Goal: Transaction & Acquisition: Purchase product/service

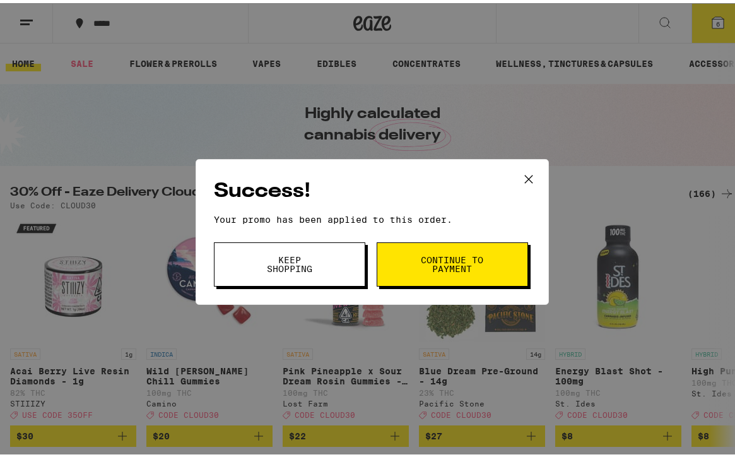
click at [527, 172] on icon at bounding box center [529, 176] width 8 height 8
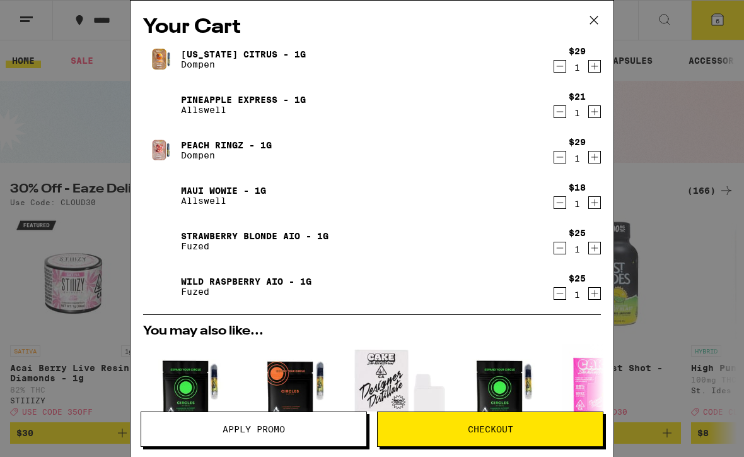
click at [271, 52] on link "[US_STATE] Citrus - 1g" at bounding box center [243, 54] width 125 height 10
click at [257, 98] on link "Pineapple Express - 1g" at bounding box center [243, 100] width 125 height 10
click at [231, 140] on link "Peach Ringz - 1g" at bounding box center [226, 145] width 91 height 10
click at [245, 188] on link "Maui Wowie - 1g" at bounding box center [223, 190] width 85 height 10
click at [253, 234] on link "Strawberry Blonde AIO - 1g" at bounding box center [255, 236] width 148 height 10
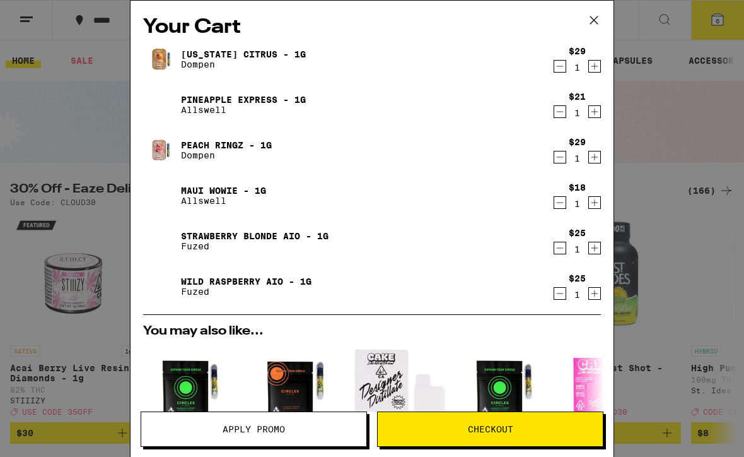
click at [257, 283] on link "Wild Raspberry AIO - 1g" at bounding box center [246, 281] width 131 height 10
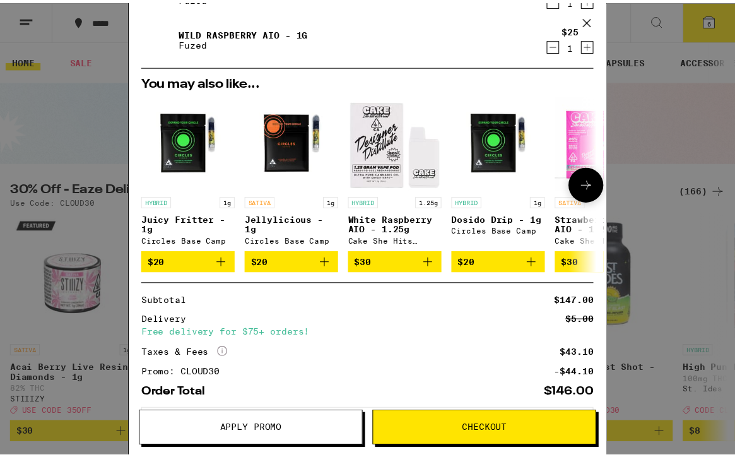
scroll to position [313, 0]
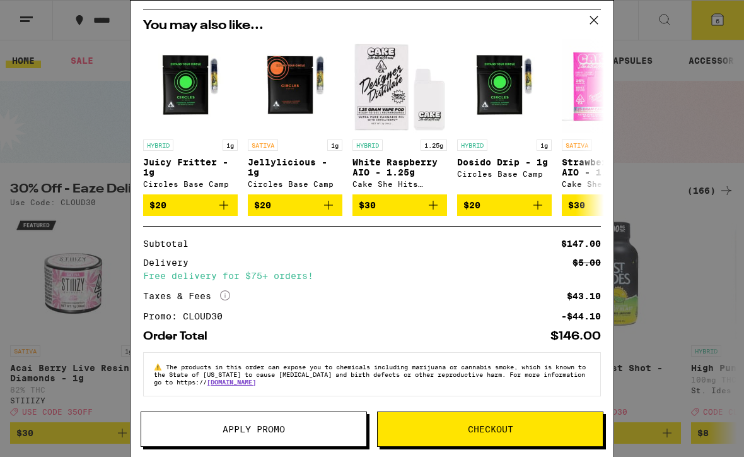
click at [517, 428] on span "Checkout" at bounding box center [490, 428] width 225 height 9
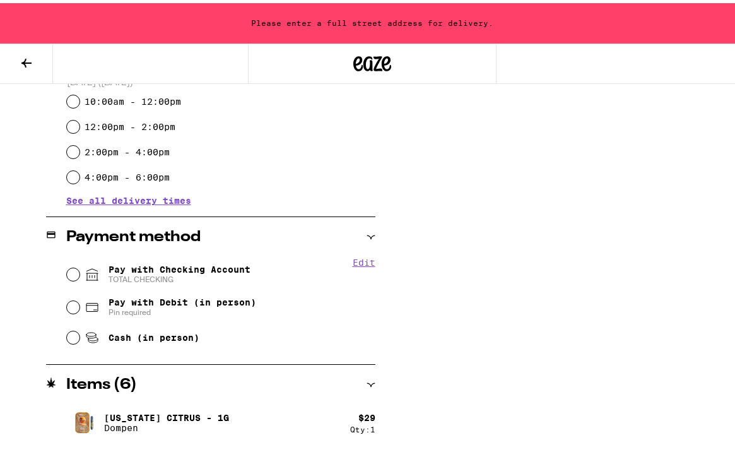
scroll to position [442, 0]
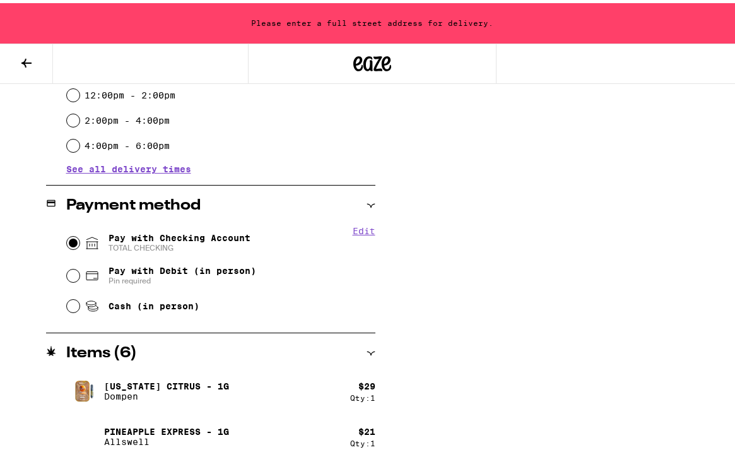
click at [67, 242] on input "Pay with Checking Account TOTAL CHECKING" at bounding box center [73, 239] width 13 height 13
radio input "true"
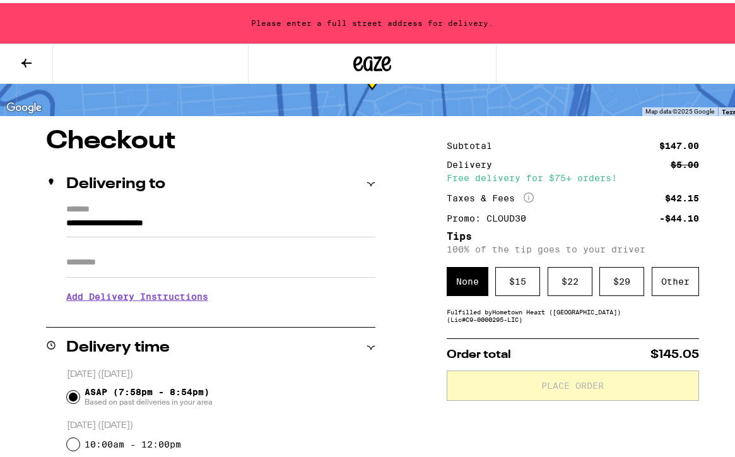
scroll to position [126, 0]
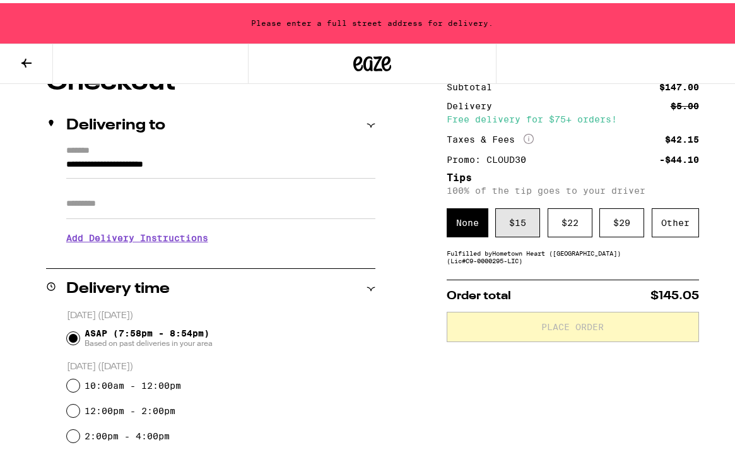
click at [507, 230] on div "$ 15" at bounding box center [517, 219] width 45 height 29
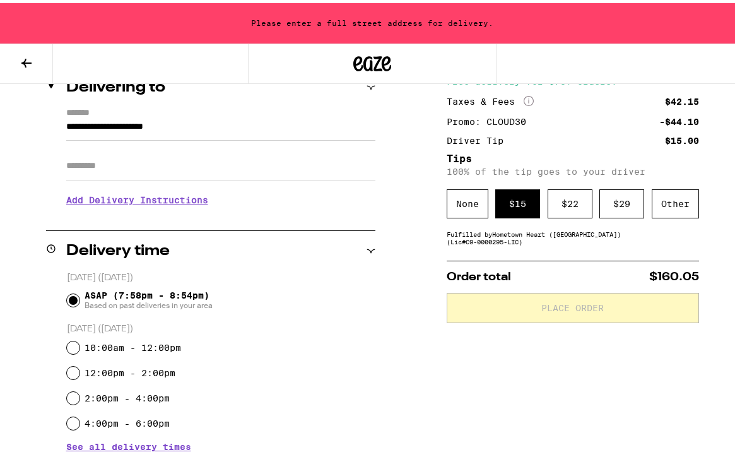
scroll to position [0, 0]
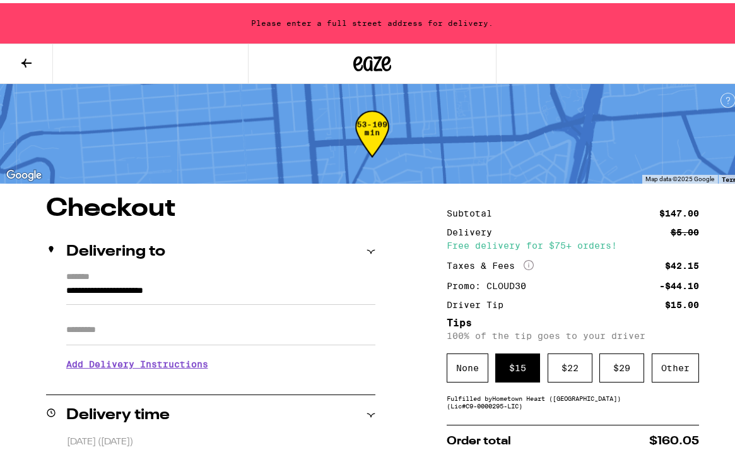
click at [240, 287] on input "**********" at bounding box center [220, 290] width 309 height 21
click at [238, 286] on input "**********" at bounding box center [220, 290] width 309 height 21
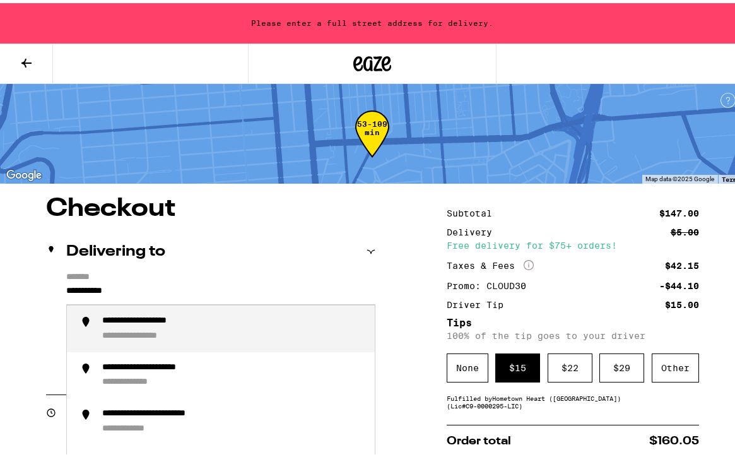
click at [247, 330] on div "**********" at bounding box center [233, 325] width 262 height 26
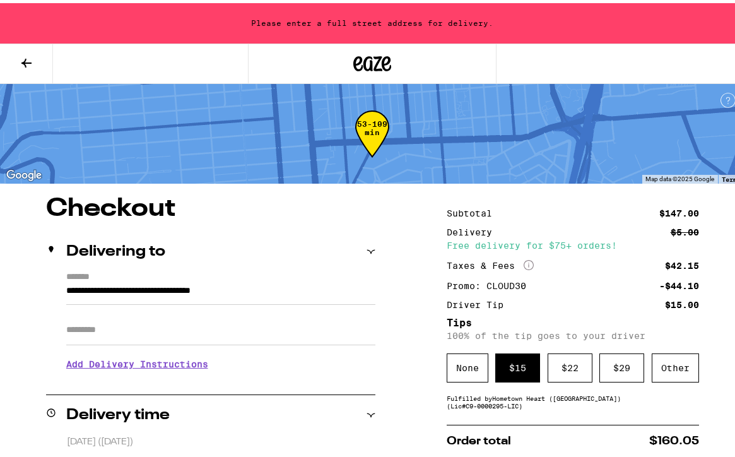
type input "**********"
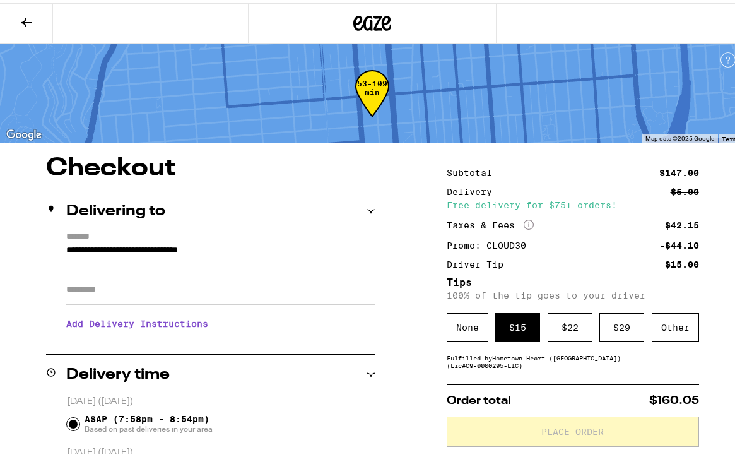
click at [549, 415] on div "Order total $160.05 Place Order" at bounding box center [573, 412] width 252 height 62
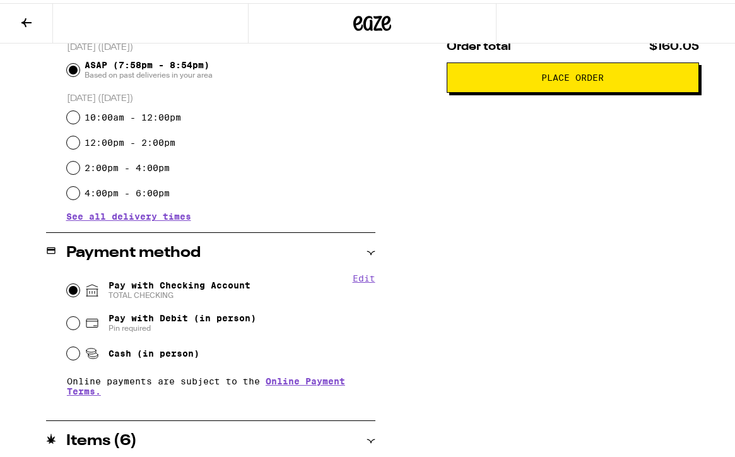
scroll to position [250, 0]
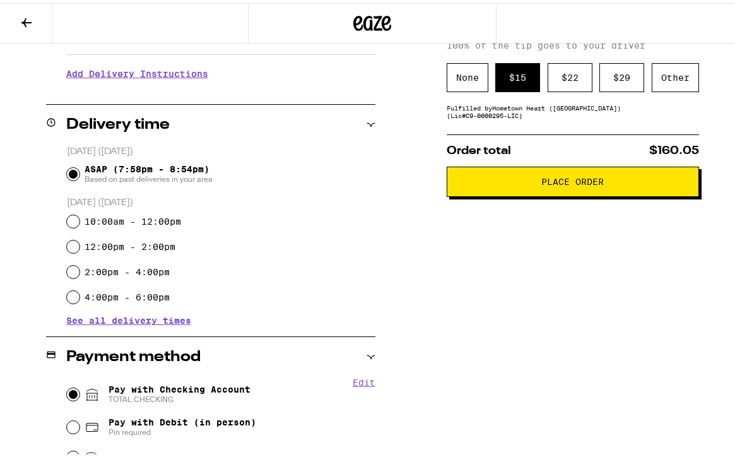
click at [568, 180] on span "Place Order" at bounding box center [572, 178] width 62 height 9
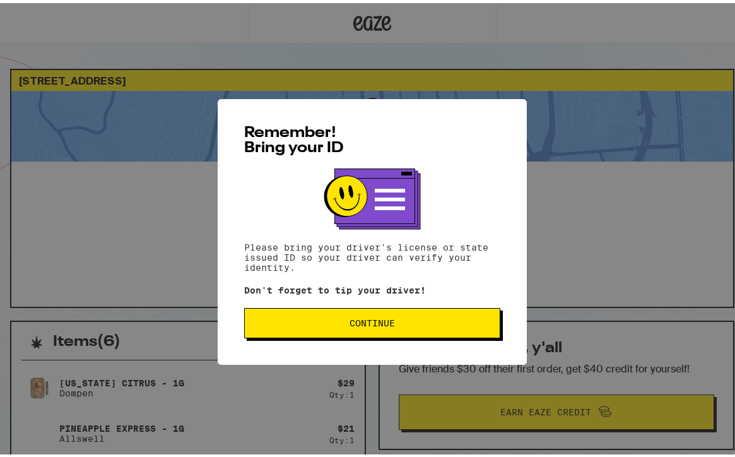
click at [360, 322] on span "Continue" at bounding box center [371, 319] width 45 height 9
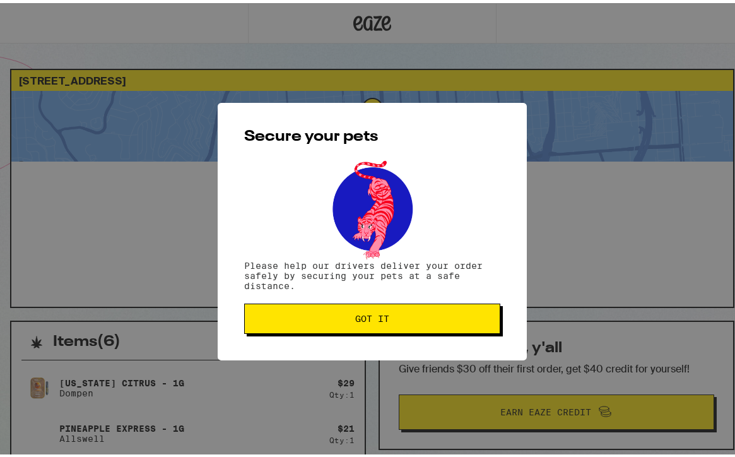
click at [345, 315] on span "Got it" at bounding box center [372, 315] width 235 height 9
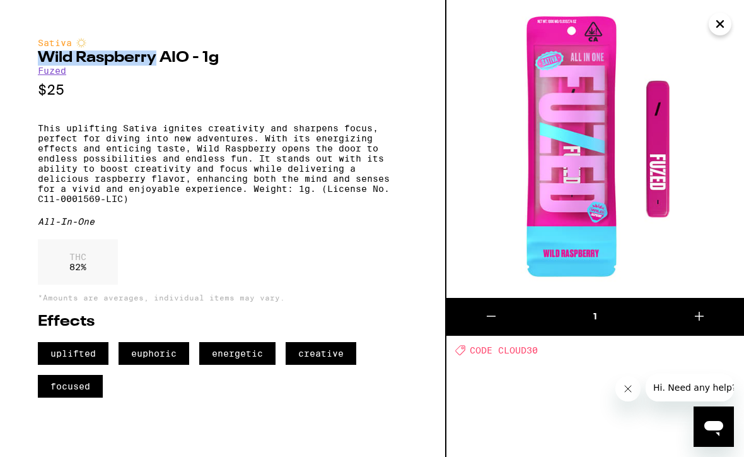
drag, startPoint x: 150, startPoint y: 62, endPoint x: 36, endPoint y: 65, distance: 114.2
click at [36, 65] on div "Sativa Wild Raspberry AIO - 1g Fuzed $25 This uplifting Sativa ignites creativi…" at bounding box center [223, 228] width 447 height 457
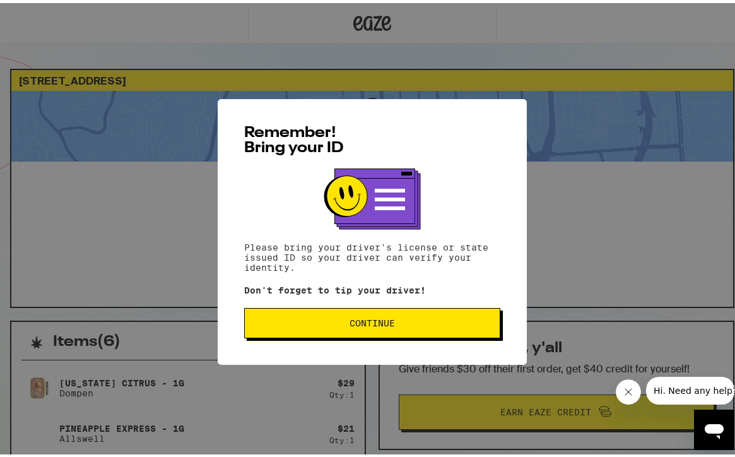
click at [332, 330] on button "Continue" at bounding box center [372, 320] width 256 height 30
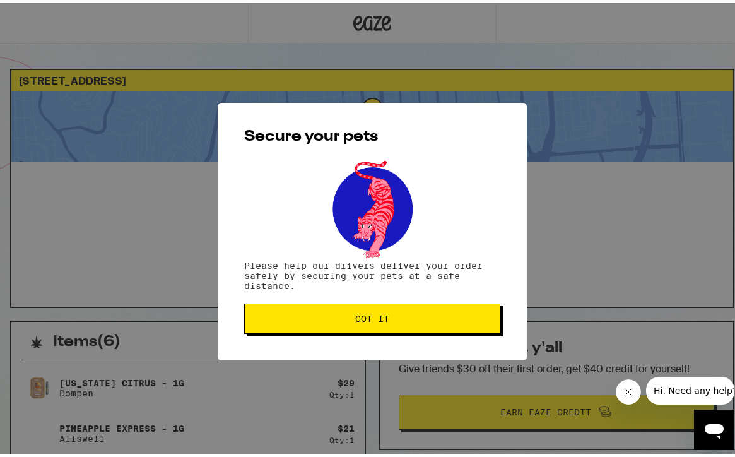
click at [334, 322] on button "Got it" at bounding box center [372, 315] width 256 height 30
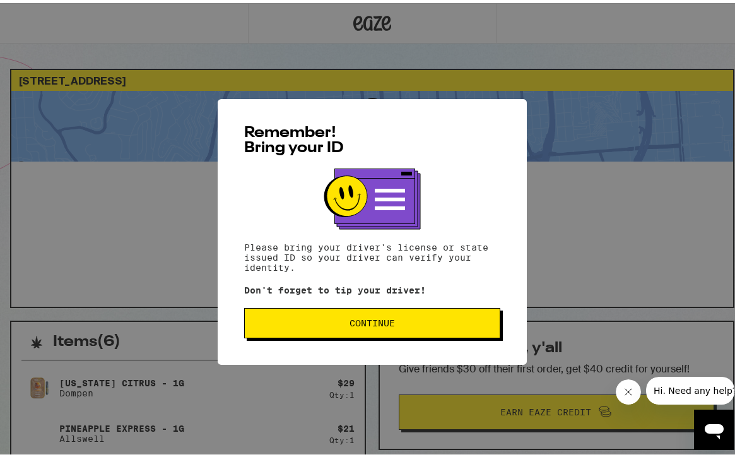
drag, startPoint x: 264, startPoint y: 301, endPoint x: 274, endPoint y: 306, distance: 11.6
click at [266, 301] on div "Remember! Bring your ID Please bring your driver's license or state issued ID s…" at bounding box center [372, 229] width 309 height 266
click at [283, 332] on button "Continue" at bounding box center [372, 320] width 256 height 30
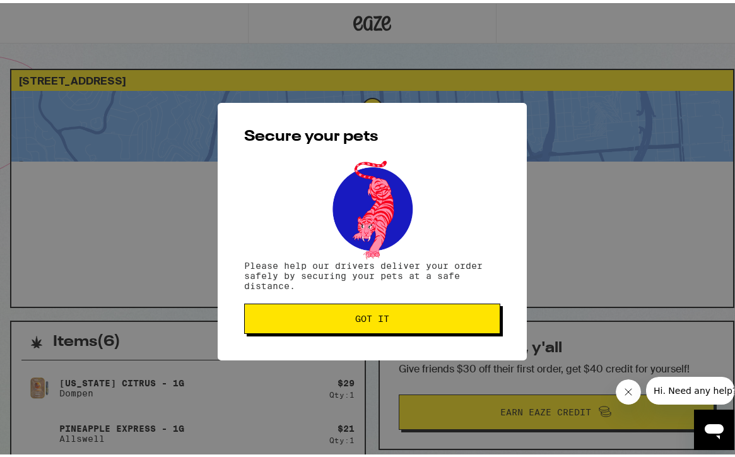
drag, startPoint x: 272, startPoint y: 331, endPoint x: 259, endPoint y: 330, distance: 13.3
click at [267, 330] on button "Got it" at bounding box center [372, 315] width 256 height 30
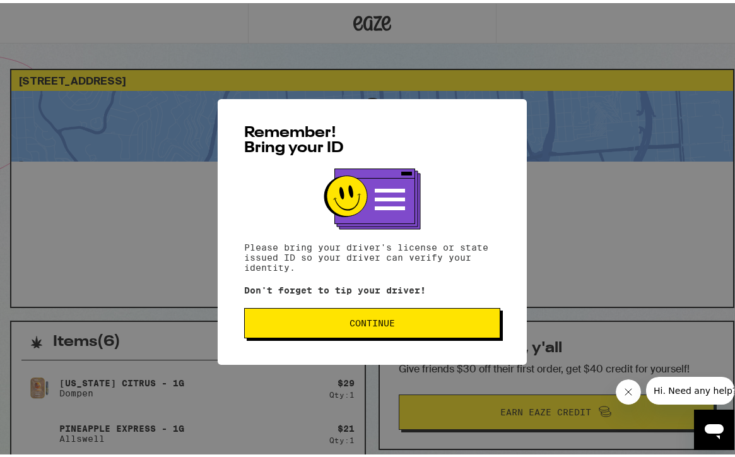
click at [293, 311] on button "Continue" at bounding box center [372, 320] width 256 height 30
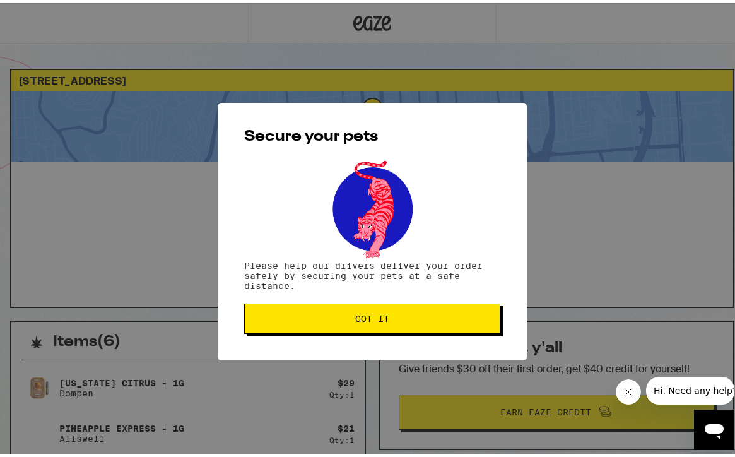
click at [314, 319] on span "Got it" at bounding box center [372, 315] width 235 height 9
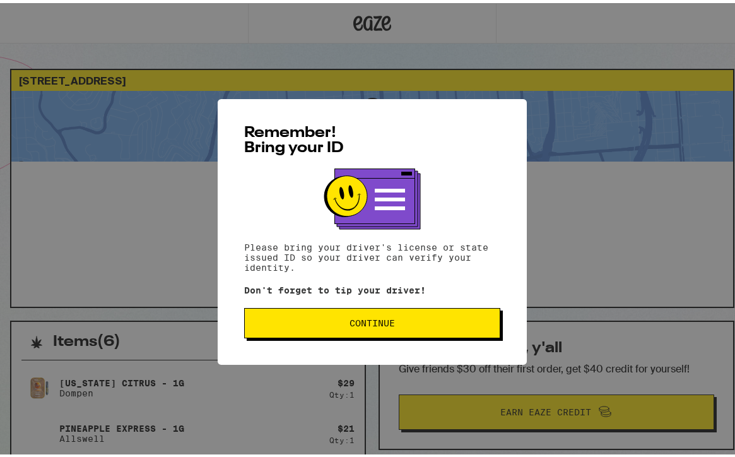
click at [398, 324] on span "Continue" at bounding box center [372, 319] width 235 height 9
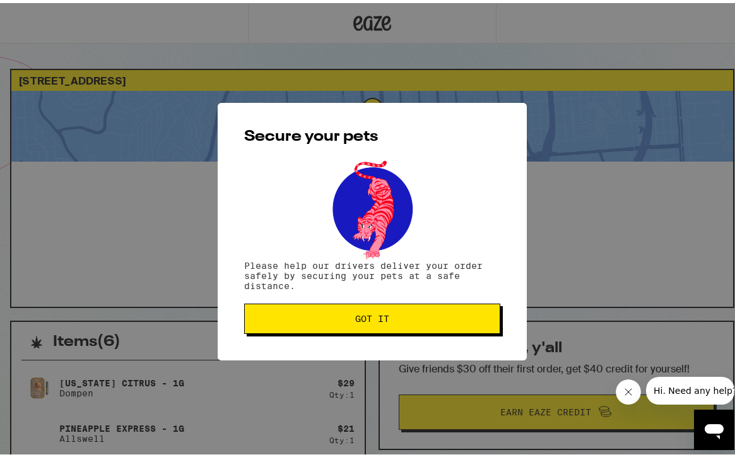
click at [398, 325] on button "Got it" at bounding box center [372, 315] width 256 height 30
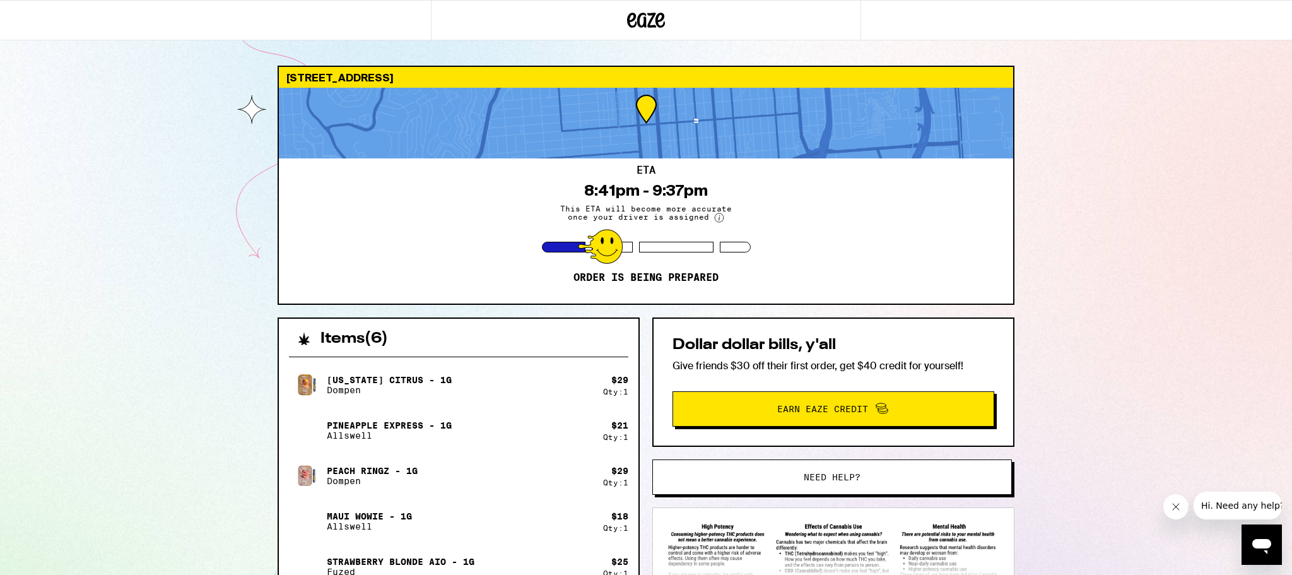
click at [734, 456] on div "298 Fair Oaks St San Francisco 94110 ETA 8:41pm - 9:37pm This ETA will become m…" at bounding box center [646, 419] width 1292 height 839
drag, startPoint x: 646, startPoint y: 26, endPoint x: 1128, endPoint y: 124, distance: 491.1
click at [734, 124] on div "298 Fair Oaks St San Francisco 94110 ETA 8:41pm - 9:37pm This ETA will become m…" at bounding box center [646, 419] width 1292 height 839
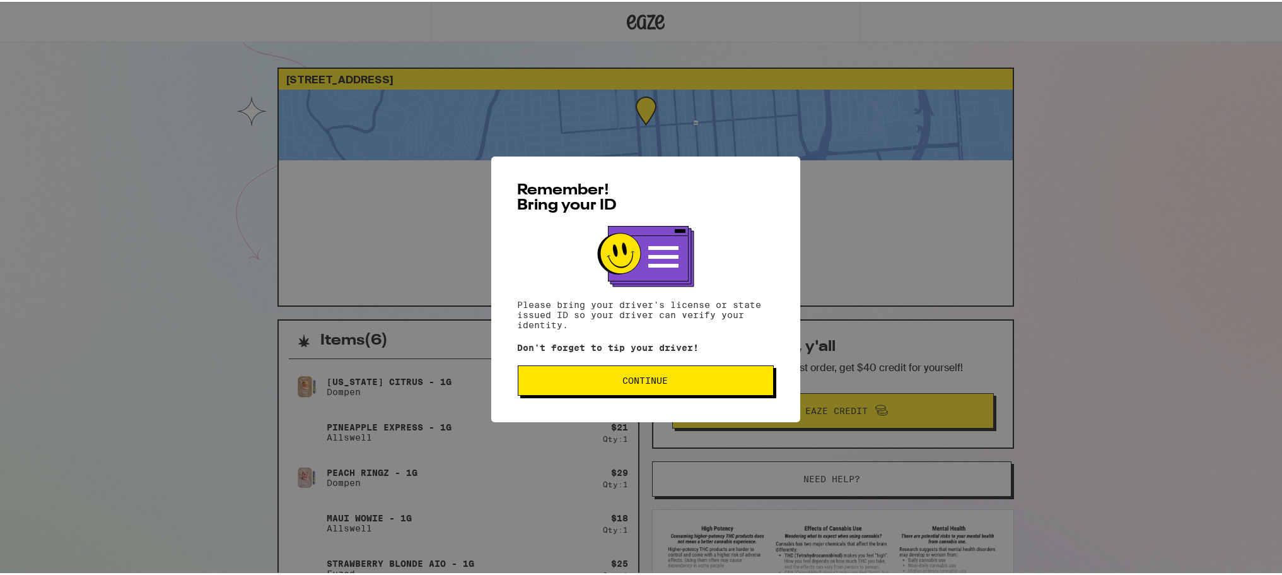
click at [655, 383] on span "Continue" at bounding box center [645, 378] width 45 height 9
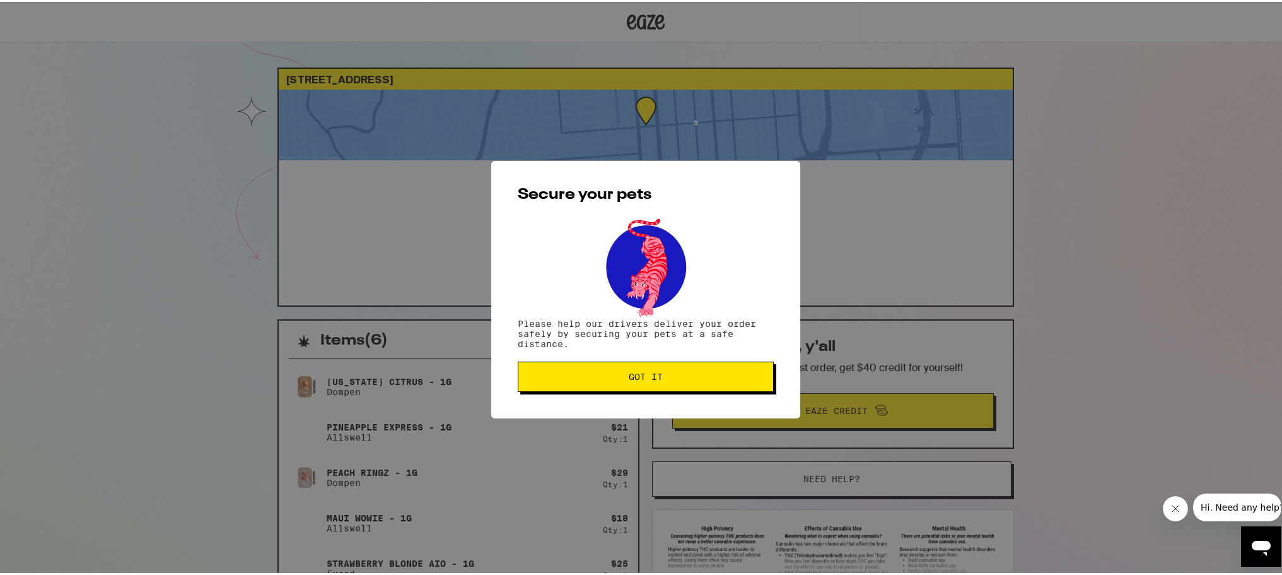
click at [745, 395] on div "Secure your pets Please help our drivers deliver your order safely by securing …" at bounding box center [645, 287] width 309 height 257
click at [750, 385] on button "Got it" at bounding box center [646, 375] width 256 height 30
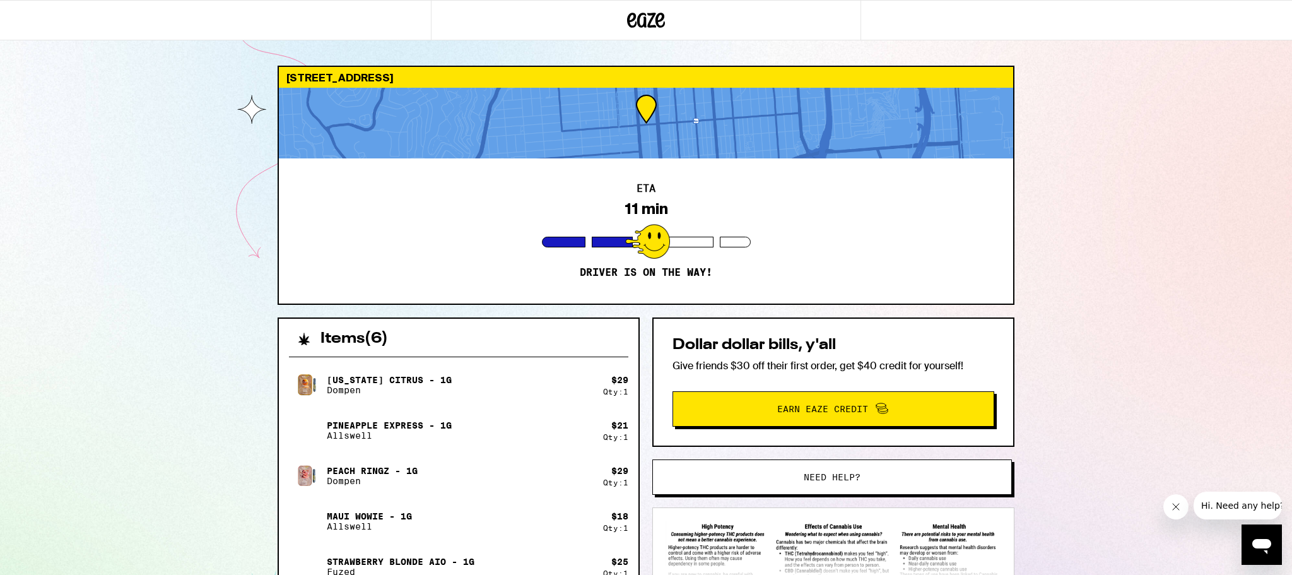
click at [1246, 208] on div "298 Fair Oaks St San Francisco 94110 ETA 11 min Driver is on the way! Items ( 6…" at bounding box center [646, 419] width 1292 height 839
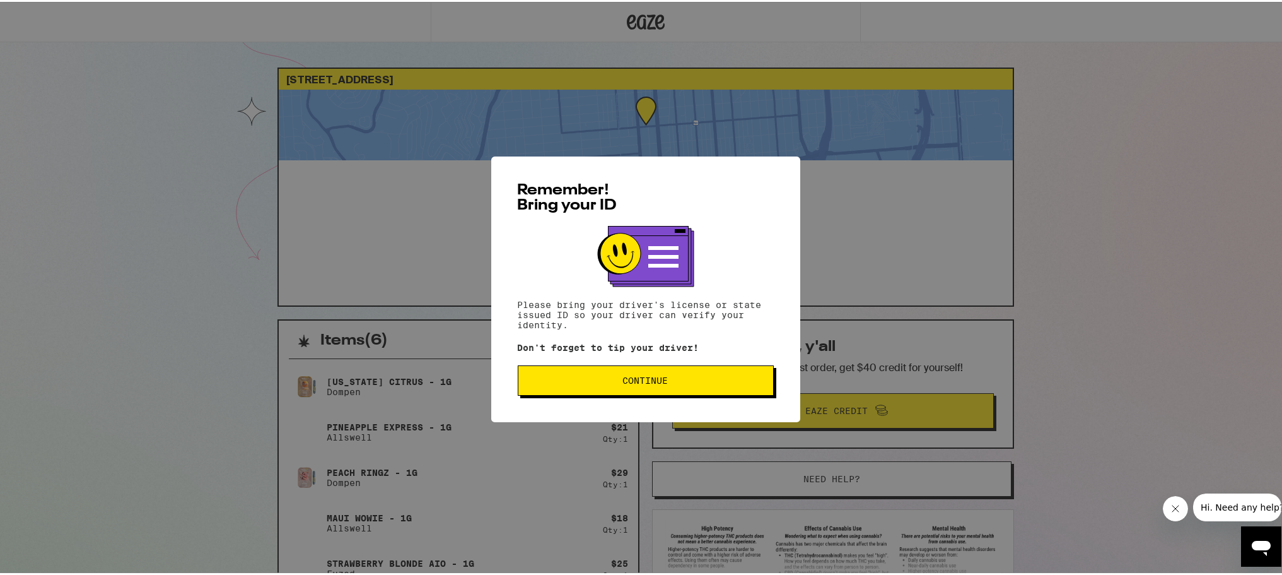
click at [688, 382] on span "Continue" at bounding box center [646, 378] width 235 height 9
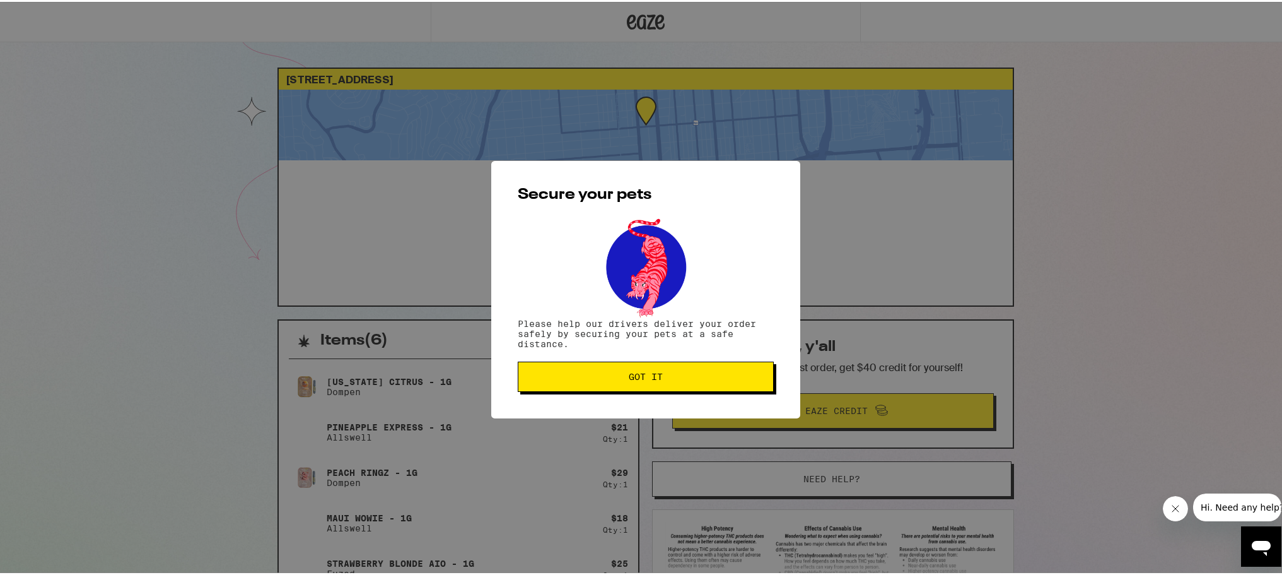
click at [688, 379] on span "Got it" at bounding box center [646, 374] width 235 height 9
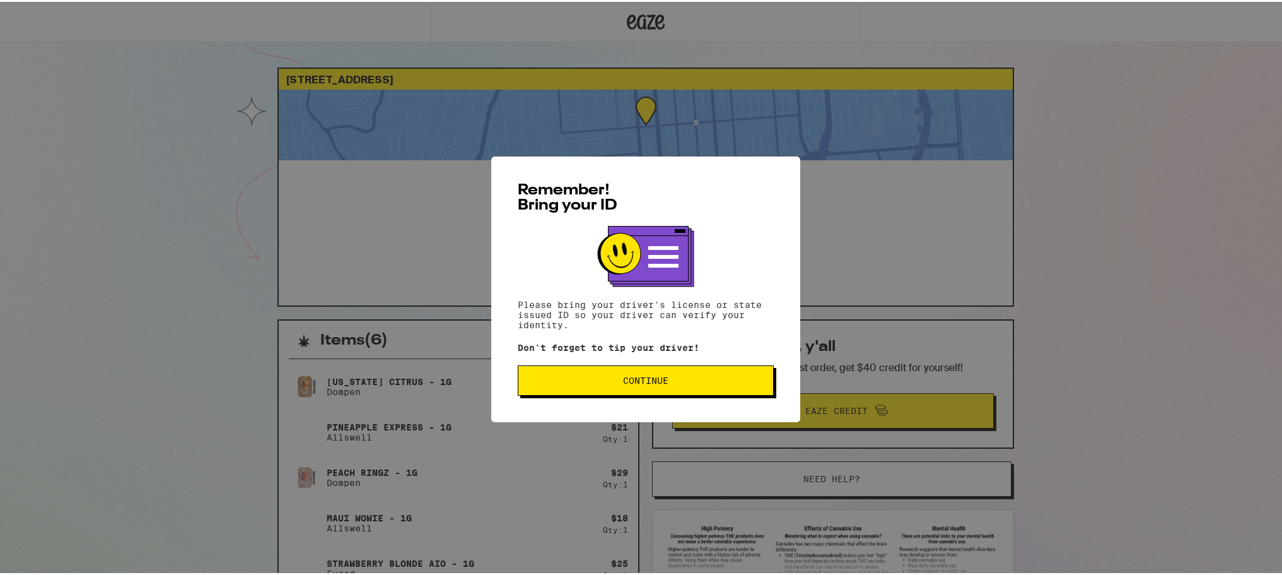
click at [679, 396] on div "Remember! Bring your ID Please bring your driver's license or state issued ID s…" at bounding box center [645, 288] width 309 height 266
click at [686, 358] on div "Remember! Bring your ID Please bring your driver's license or state issued ID s…" at bounding box center [645, 288] width 309 height 266
click at [693, 375] on button "Continue" at bounding box center [646, 378] width 256 height 30
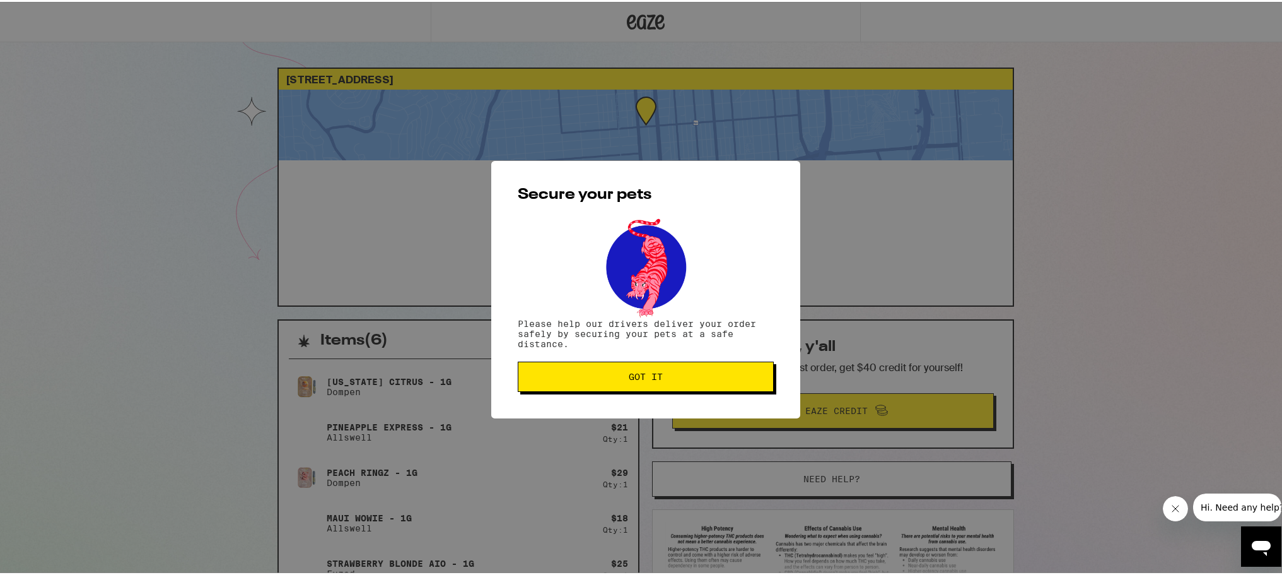
click at [717, 129] on div "Secure your pets Please help our drivers deliver your order safely by securing …" at bounding box center [646, 287] width 1292 height 575
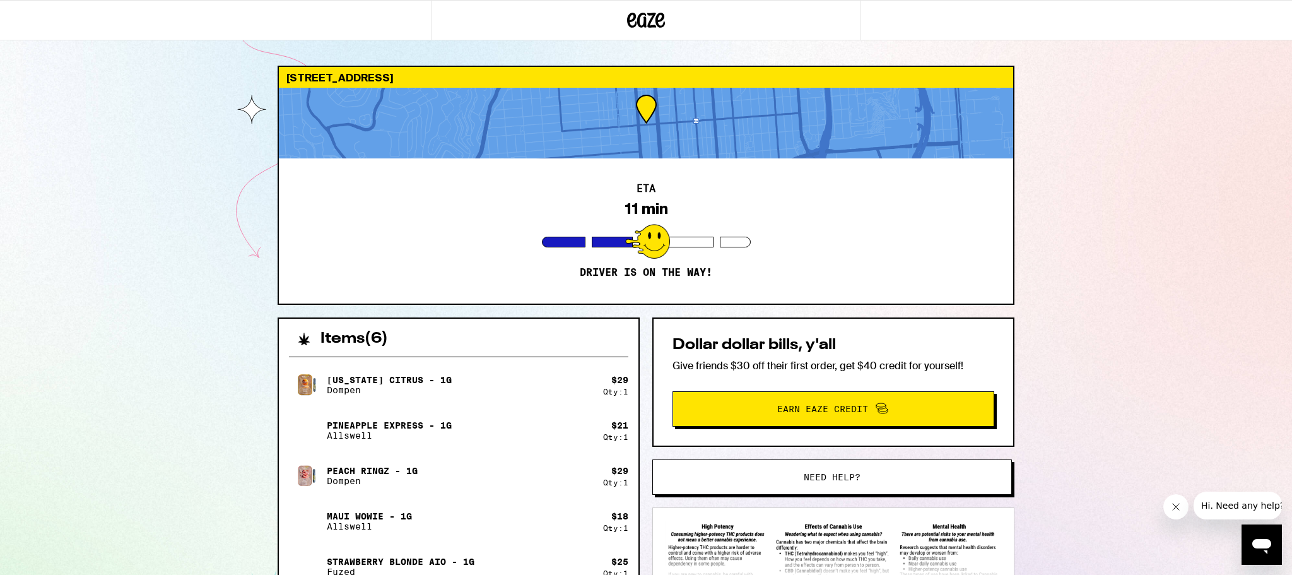
click at [754, 144] on div at bounding box center [646, 123] width 734 height 71
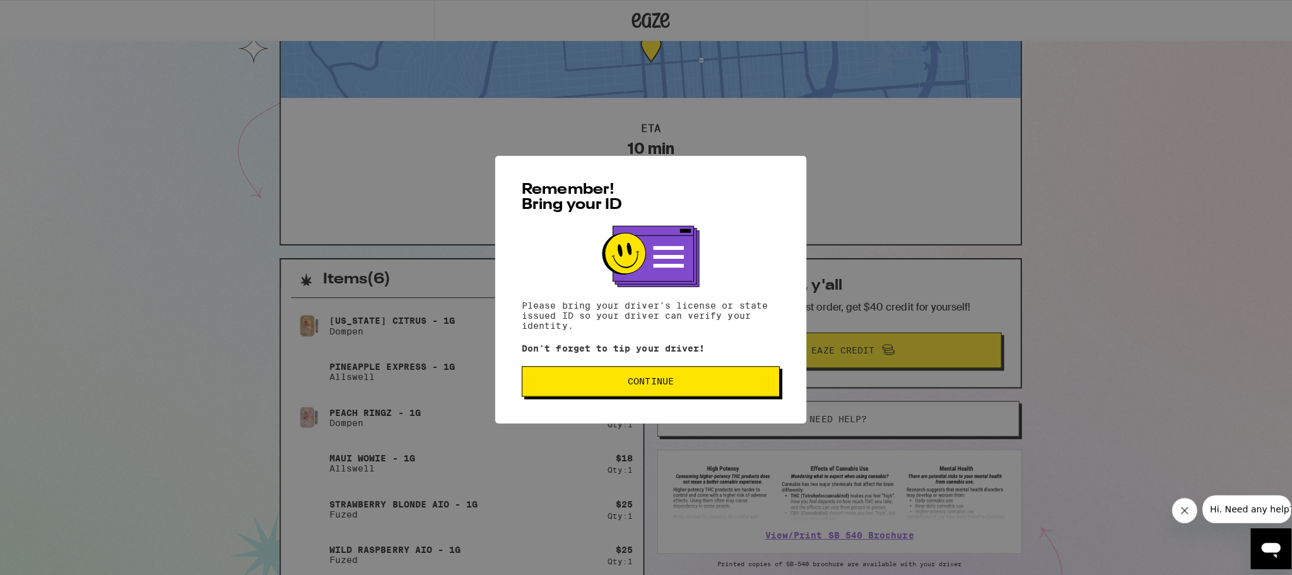
scroll to position [63, 0]
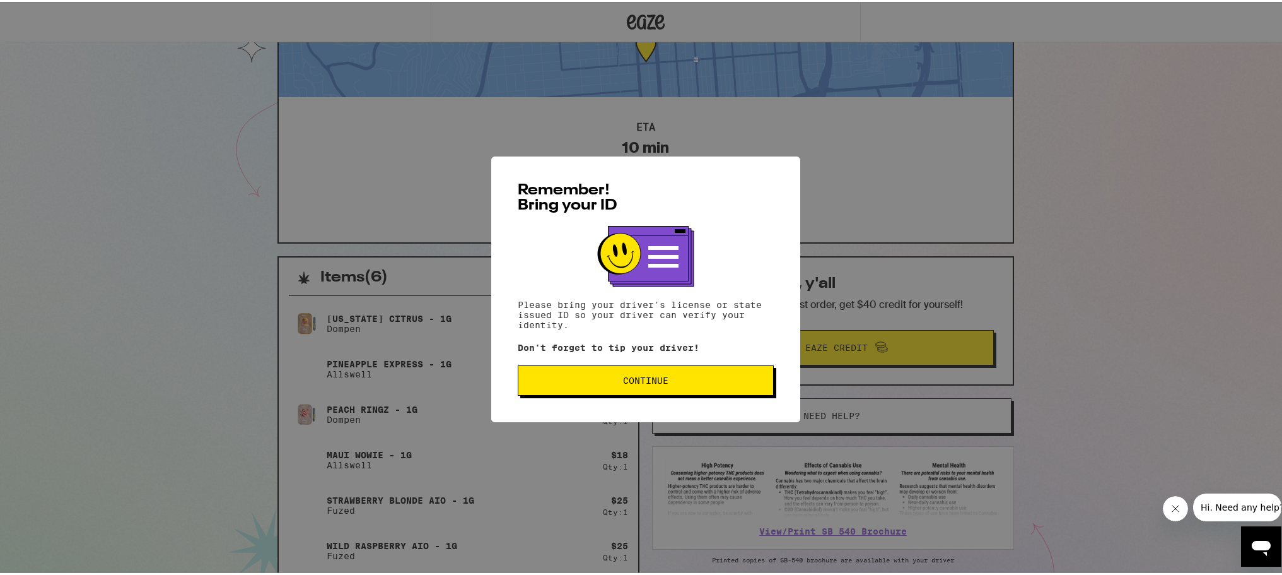
click at [713, 377] on span "Continue" at bounding box center [646, 378] width 235 height 9
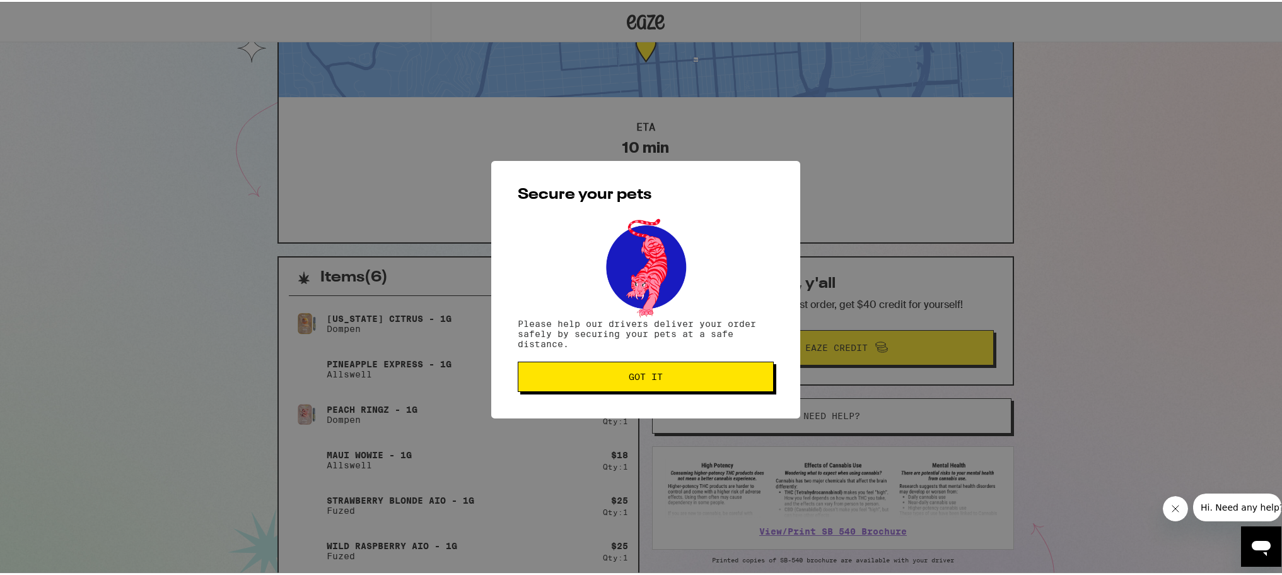
click at [718, 377] on span "Got it" at bounding box center [646, 374] width 235 height 9
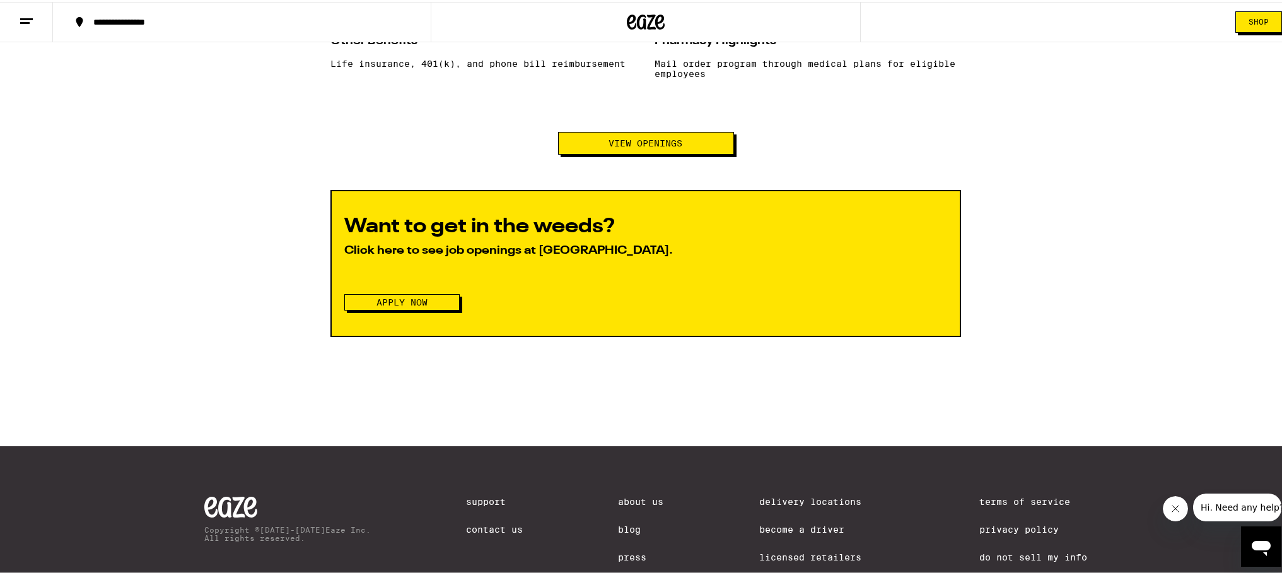
scroll to position [1436, 0]
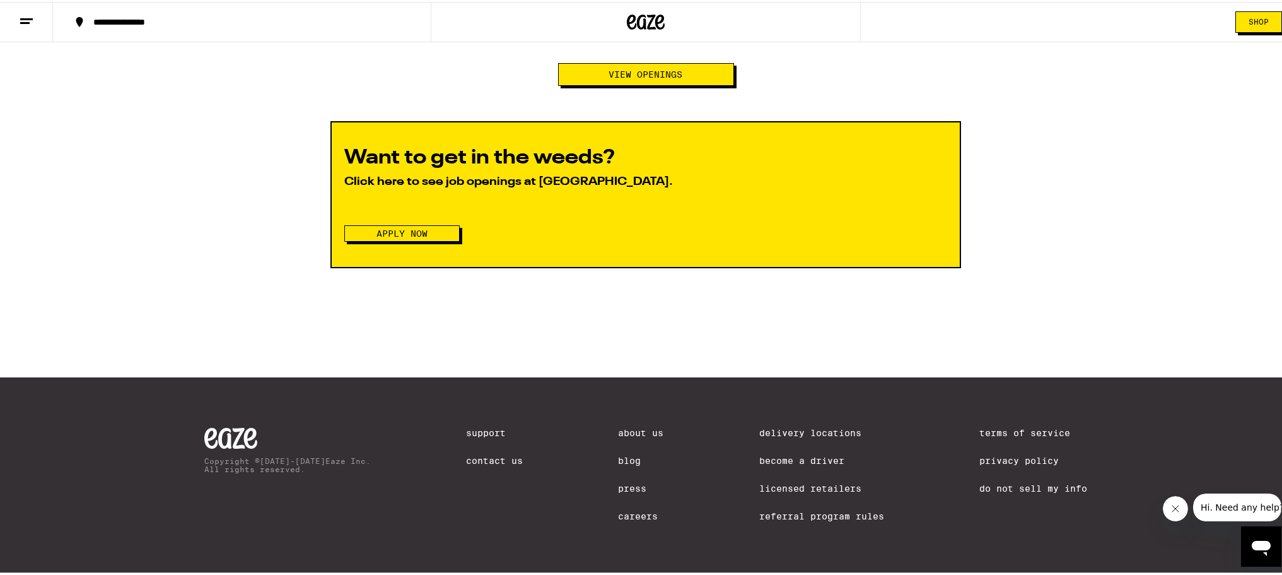
click at [687, 68] on button "View Openings" at bounding box center [646, 72] width 176 height 23
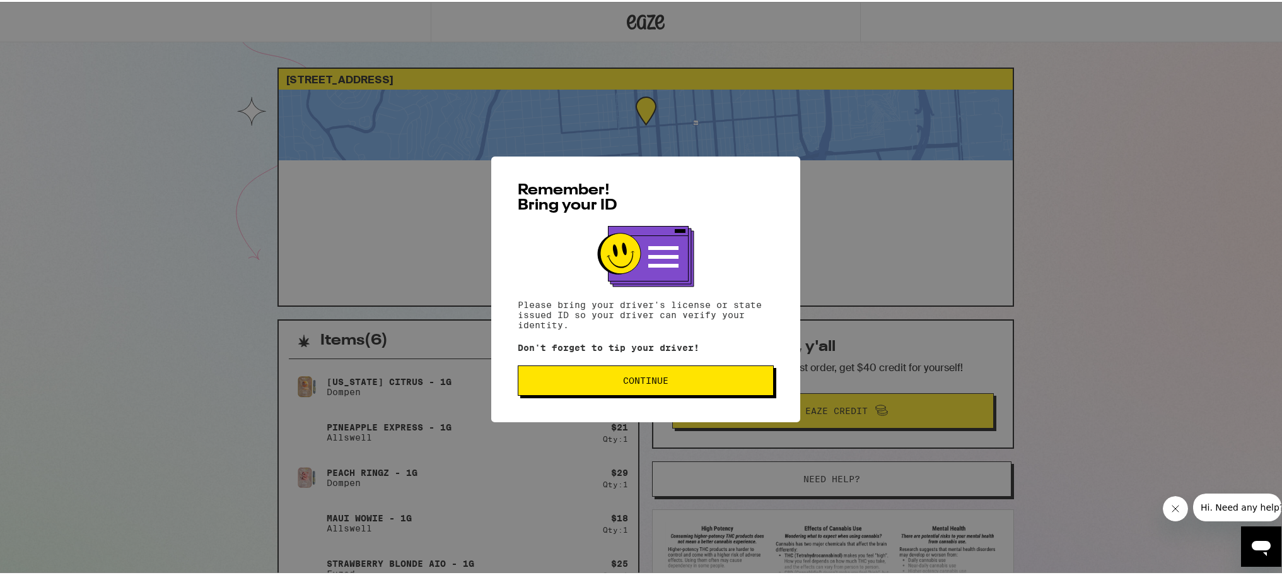
click at [715, 391] on button "Continue" at bounding box center [646, 378] width 256 height 30
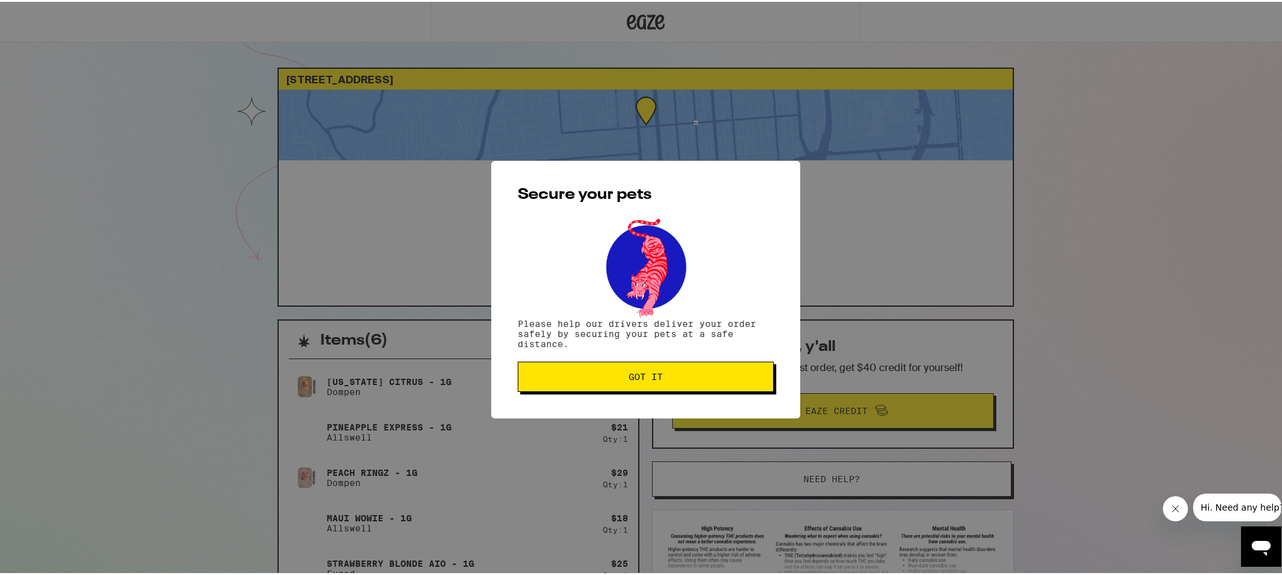
click at [725, 373] on span "Got it" at bounding box center [646, 374] width 235 height 9
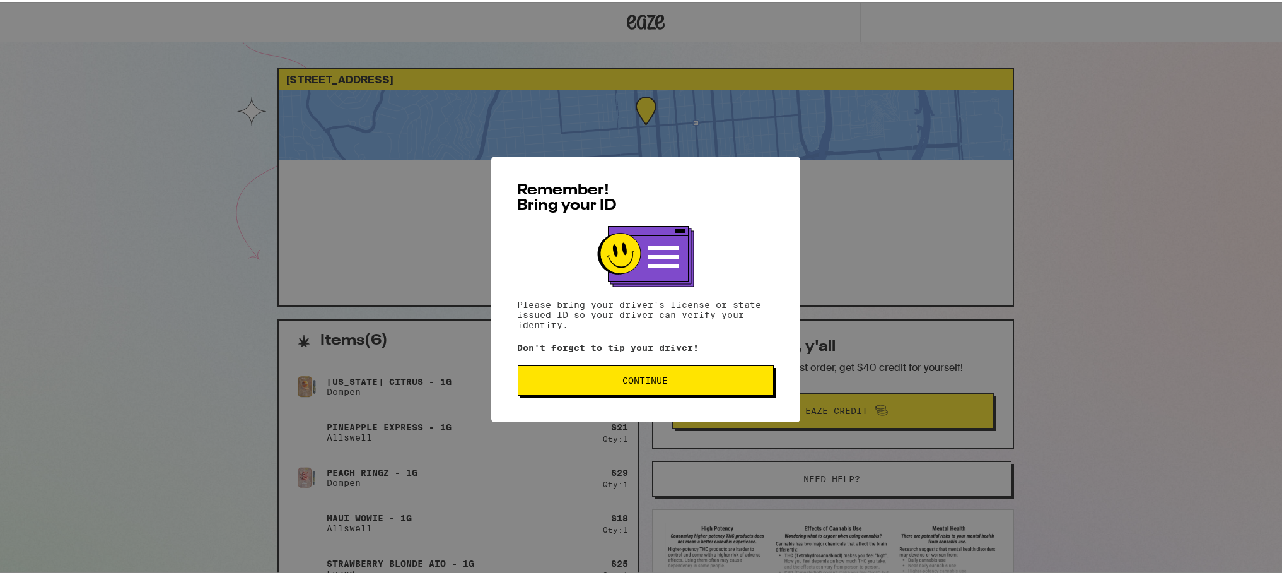
click at [662, 383] on span "Continue" at bounding box center [645, 378] width 45 height 9
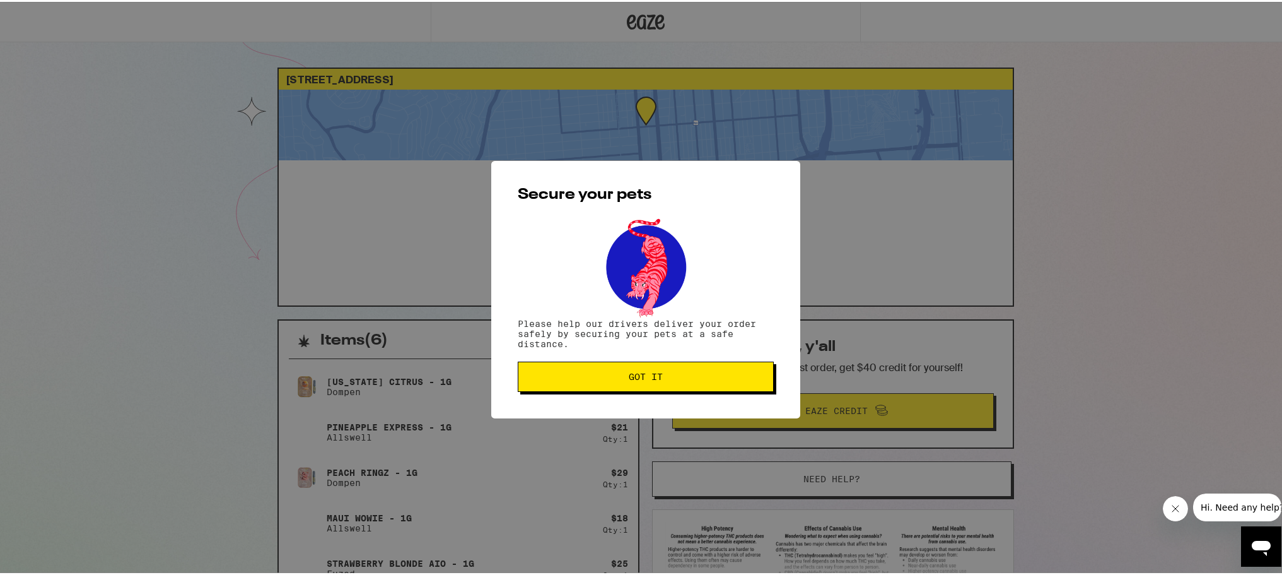
drag, startPoint x: 667, startPoint y: 394, endPoint x: 676, endPoint y: 386, distance: 12.0
click at [667, 395] on div "Secure your pets Please help our drivers deliver your order safely by securing …" at bounding box center [645, 287] width 309 height 257
click at [676, 385] on button "Got it" at bounding box center [646, 375] width 256 height 30
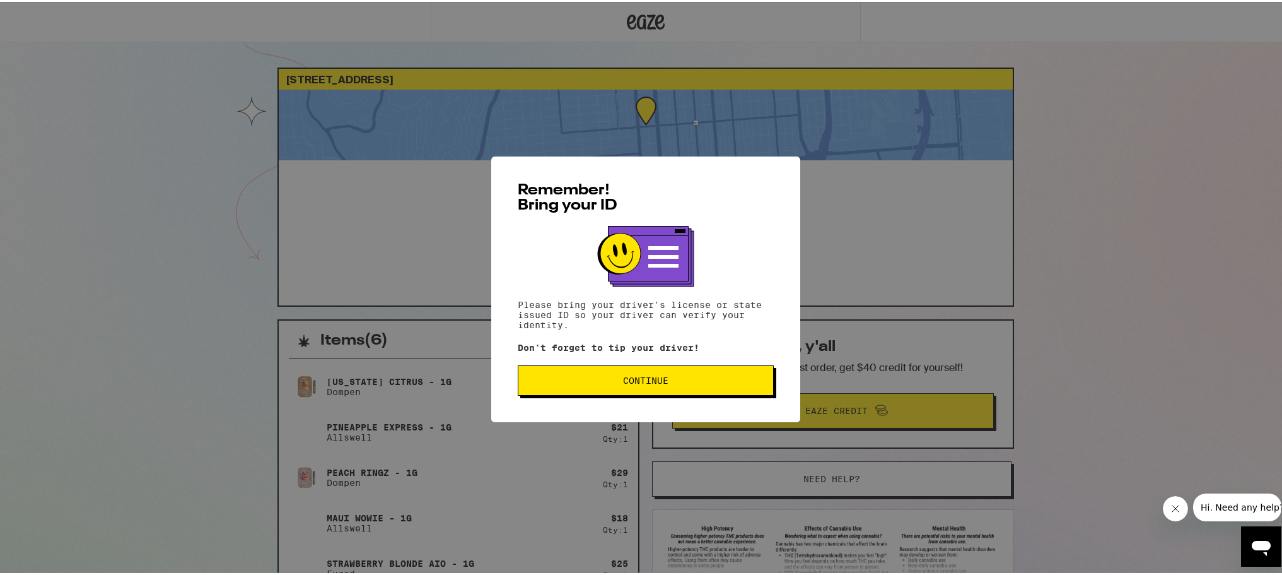
click at [623, 383] on span "Continue" at bounding box center [645, 378] width 45 height 9
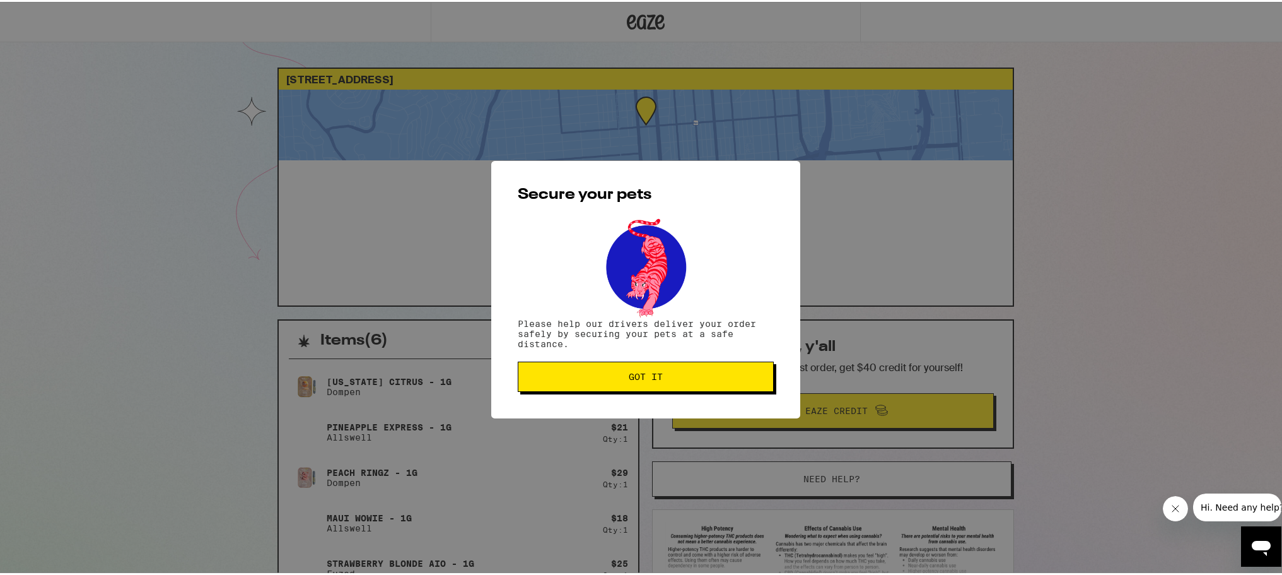
click at [619, 385] on button "Got it" at bounding box center [646, 375] width 256 height 30
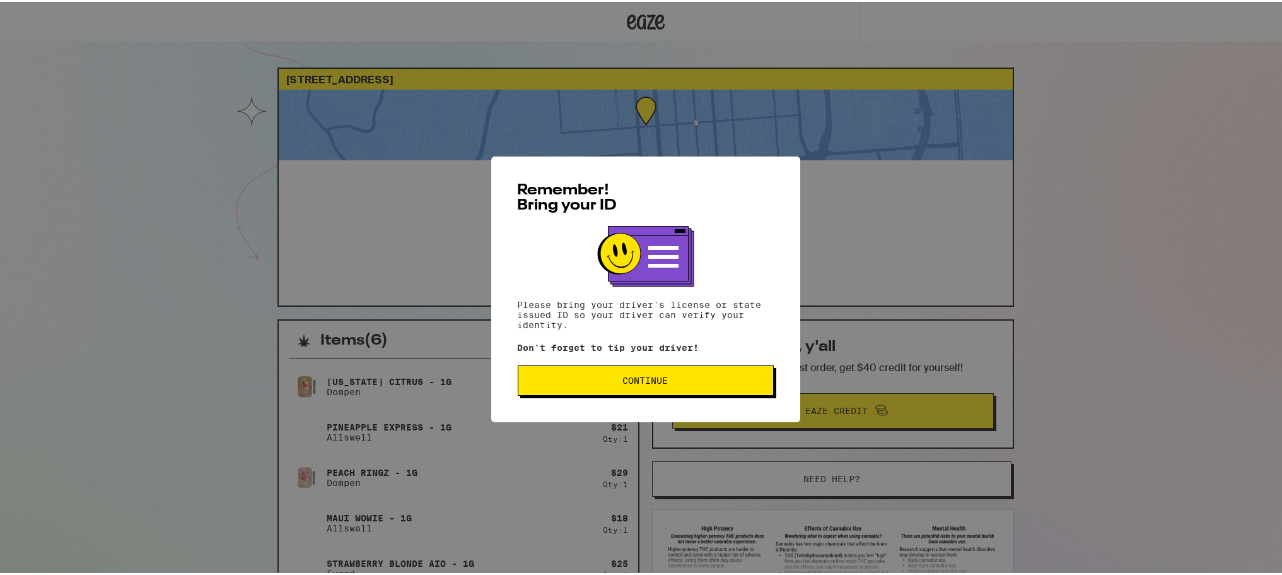
click at [655, 383] on span "Continue" at bounding box center [645, 378] width 45 height 9
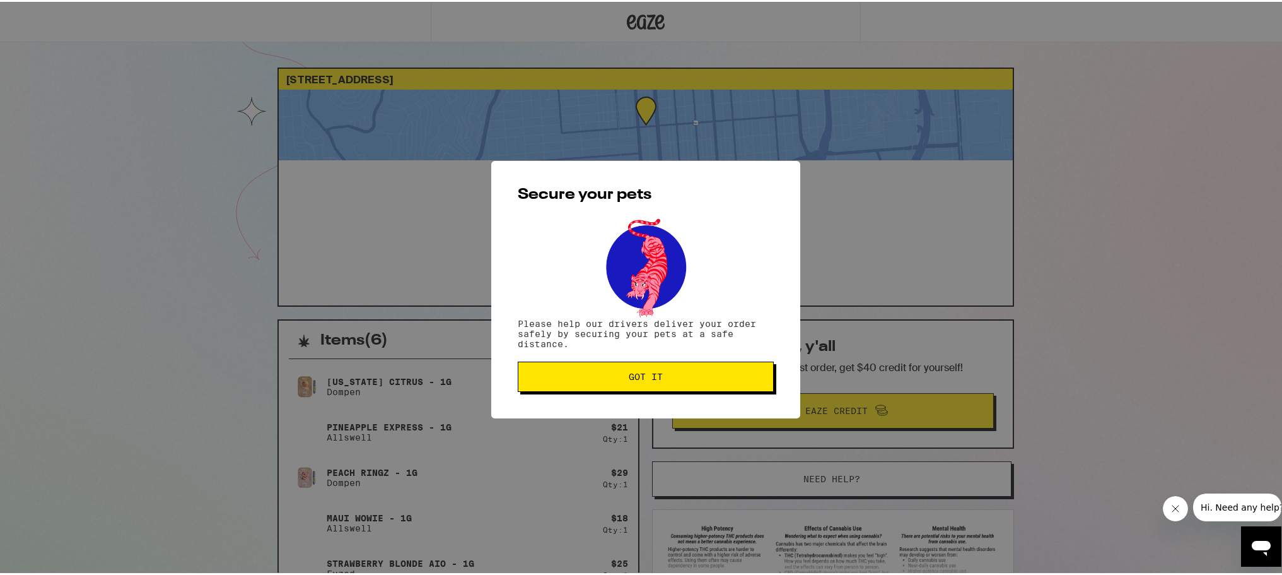
click at [644, 379] on span "Got it" at bounding box center [646, 374] width 34 height 9
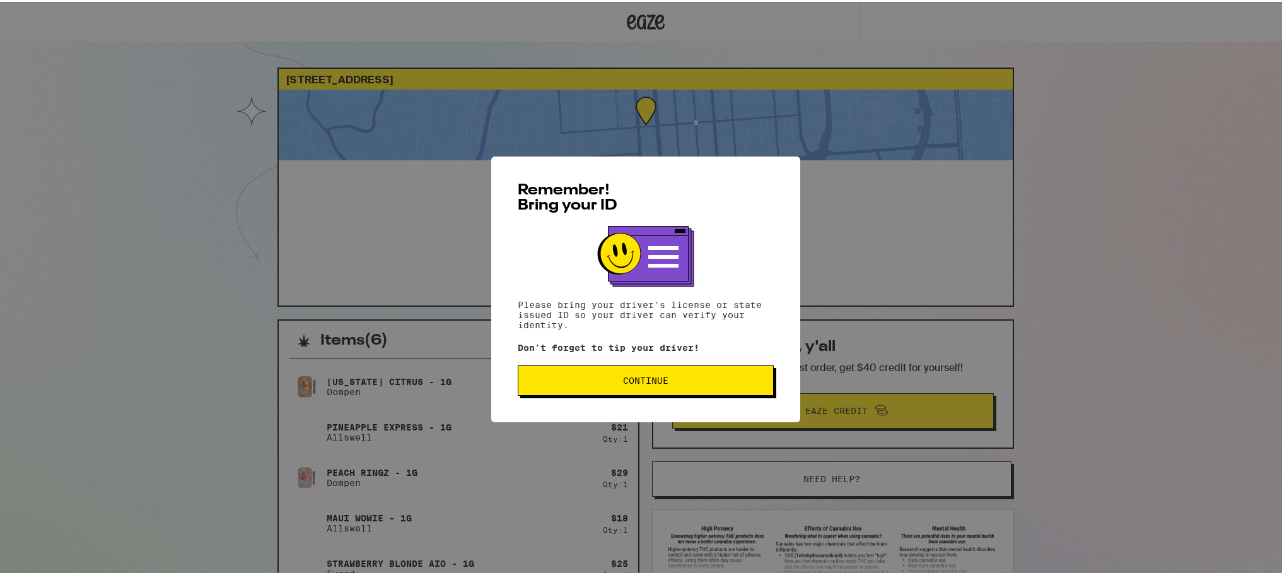
click at [733, 380] on span "Continue" at bounding box center [646, 378] width 235 height 9
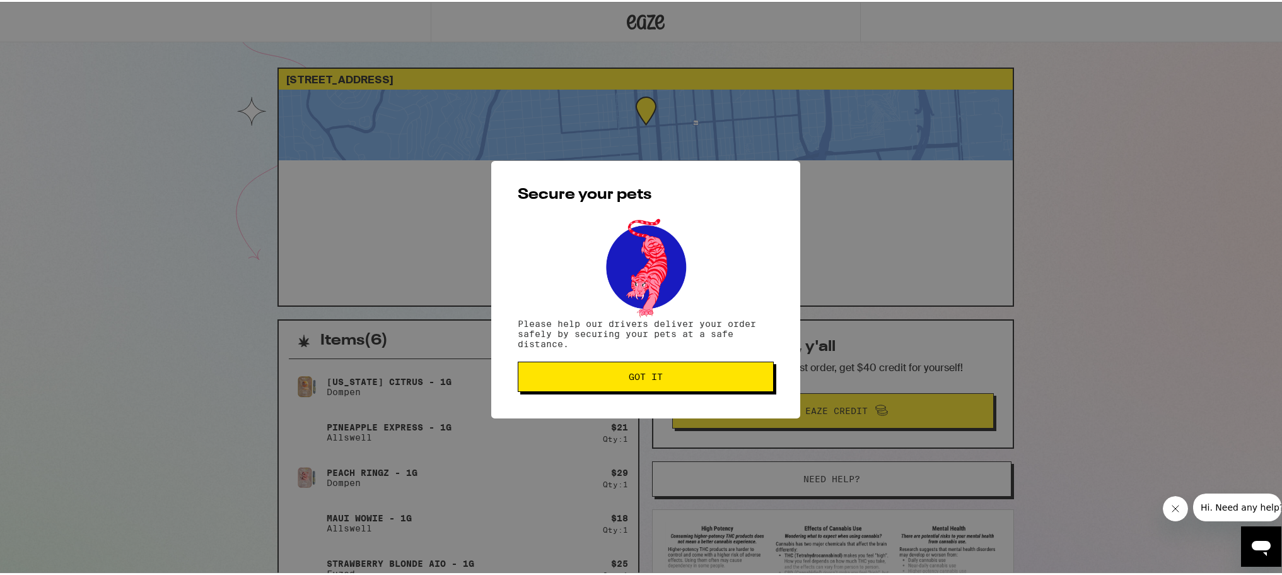
click at [689, 372] on span "Got it" at bounding box center [646, 374] width 235 height 9
